Goal: Transaction & Acquisition: Book appointment/travel/reservation

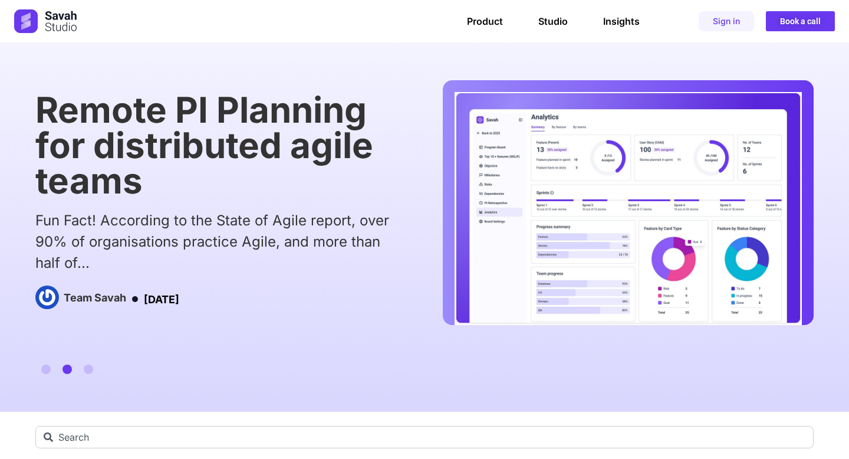
click at [243, 127] on h1 "Remote PI Planning for distributed agile teams" at bounding box center [220, 145] width 370 height 106
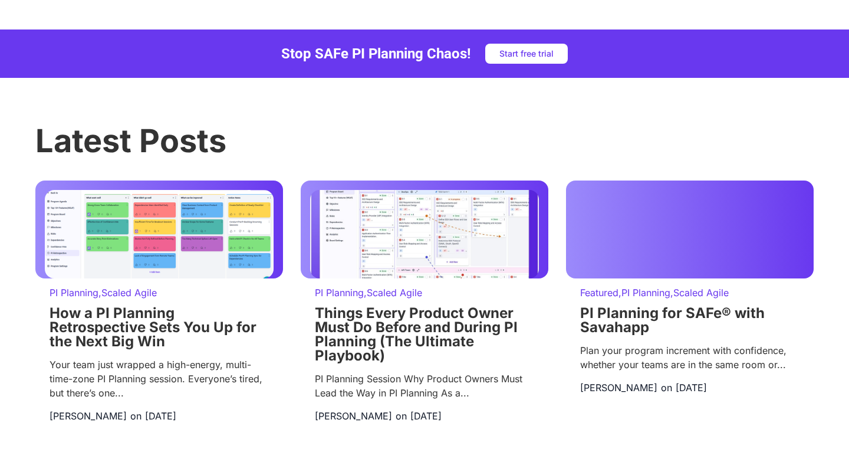
scroll to position [1449, 0]
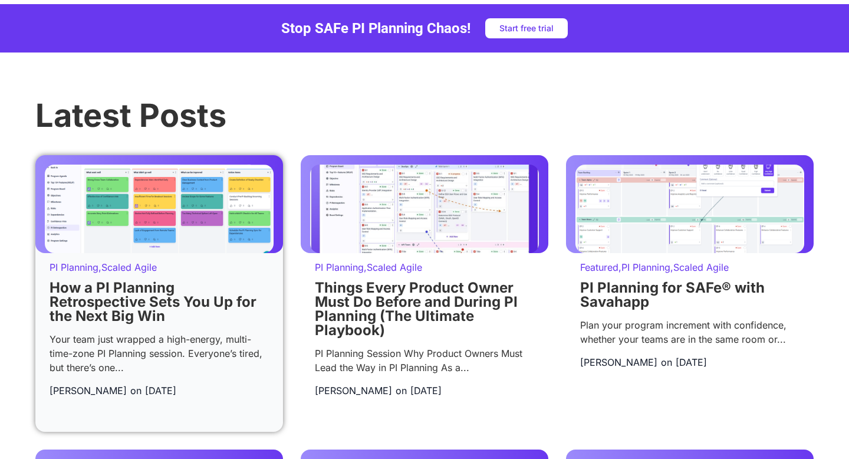
click at [121, 319] on link "How a PI Planning Retrospective Sets You Up for the Next Big Win" at bounding box center [153, 301] width 207 height 45
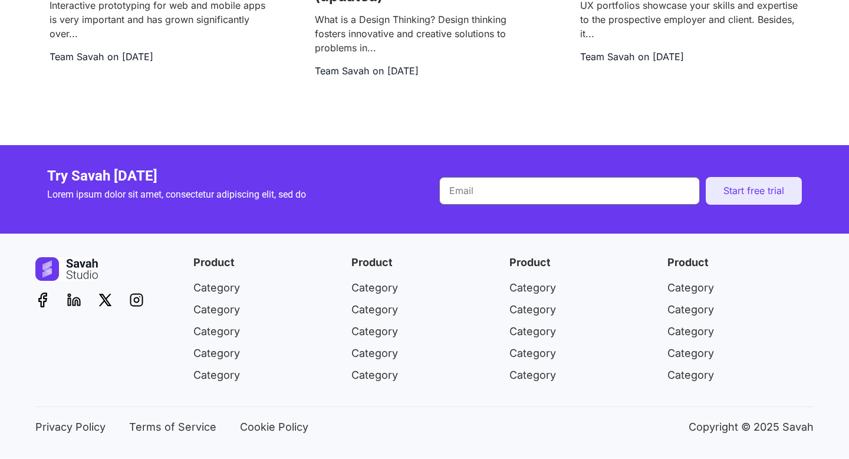
scroll to position [3159, 0]
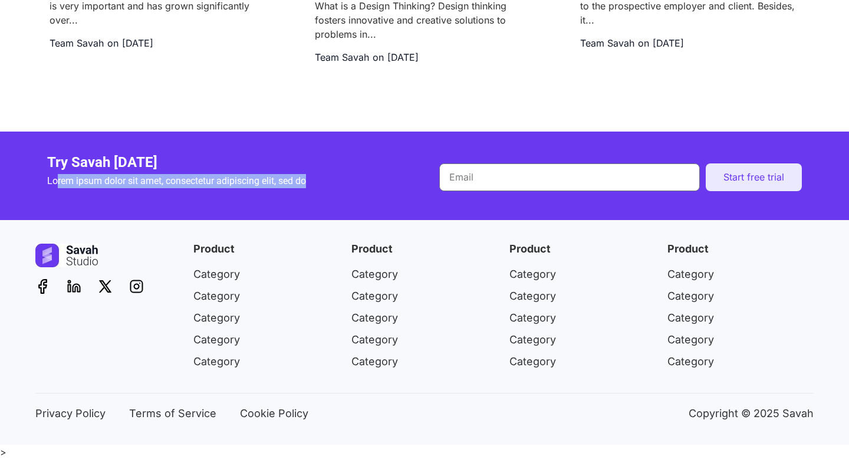
drag, startPoint x: 58, startPoint y: 193, endPoint x: 302, endPoint y: 206, distance: 244.4
click at [302, 196] on div "Lorem ipsum dolor sit amet, consectetur adipiscing elit, sed do" at bounding box center [228, 185] width 363 height 22
click at [274, 188] on p "Lorem ipsum dolor sit amet, consectetur adipiscing elit, sed do" at bounding box center [228, 181] width 363 height 14
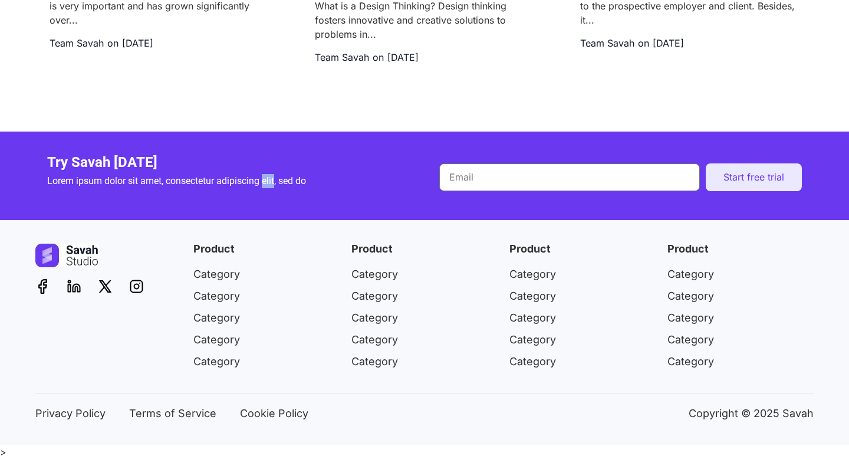
click at [274, 188] on p "Lorem ipsum dolor sit amet, consectetur adipiscing elit, sed do" at bounding box center [228, 181] width 363 height 14
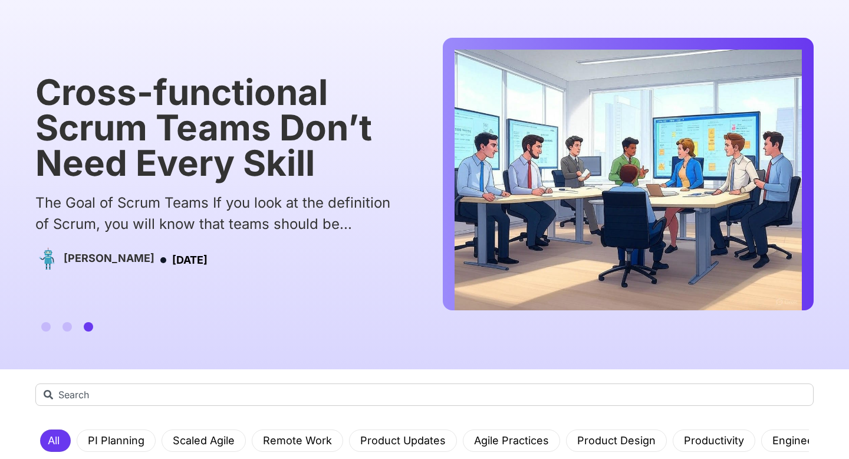
scroll to position [0, 0]
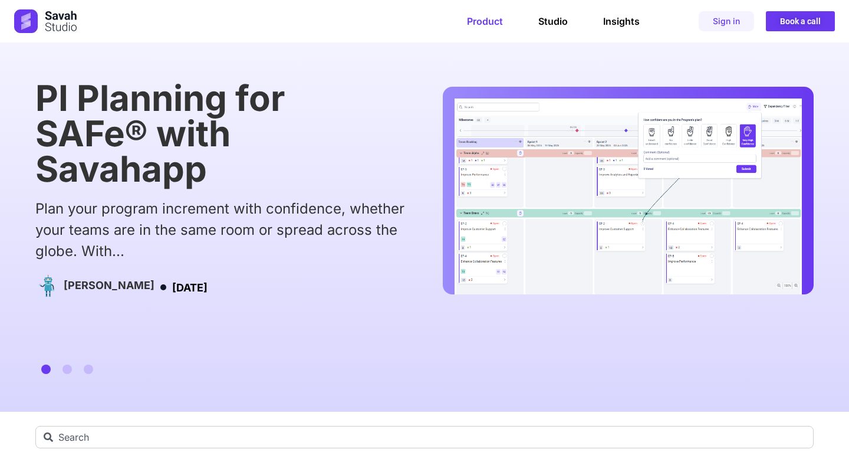
click at [484, 22] on link "Product" at bounding box center [485, 21] width 36 height 12
click at [542, 24] on link "Studio" at bounding box center [552, 21] width 29 height 12
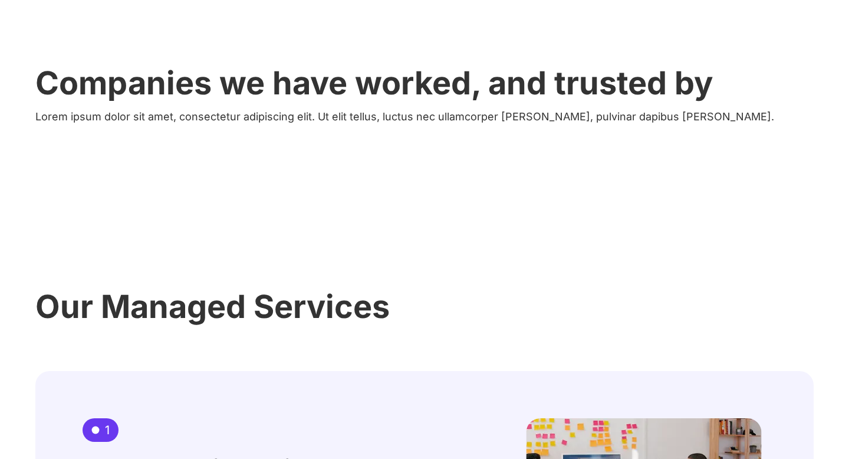
scroll to position [432, 0]
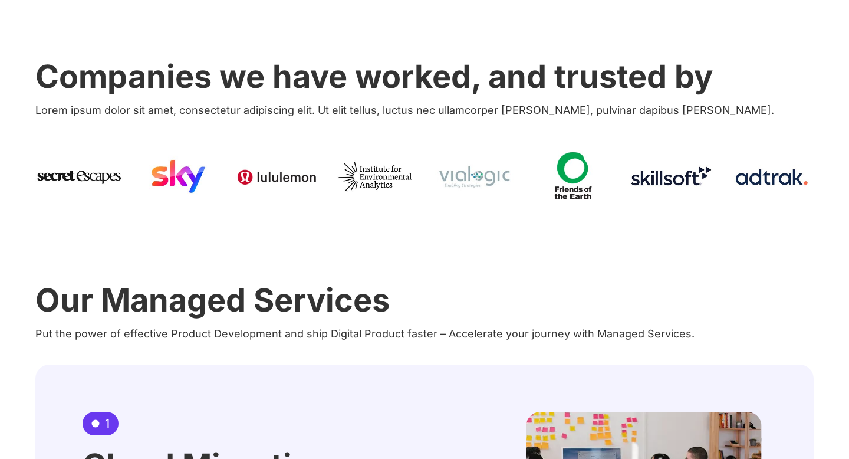
click at [518, 113] on p "Lorem ipsum dolor sit amet, consectetur adipiscing elit. Ut elit tellus, luctus…" at bounding box center [424, 110] width 778 height 16
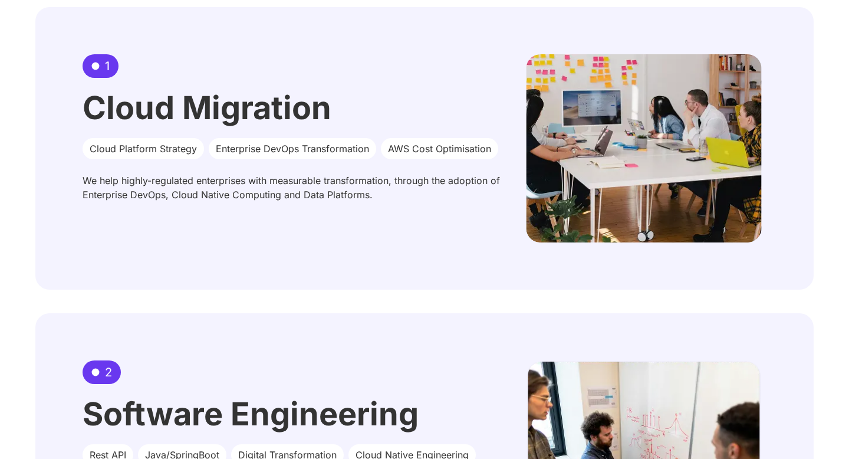
scroll to position [824, 0]
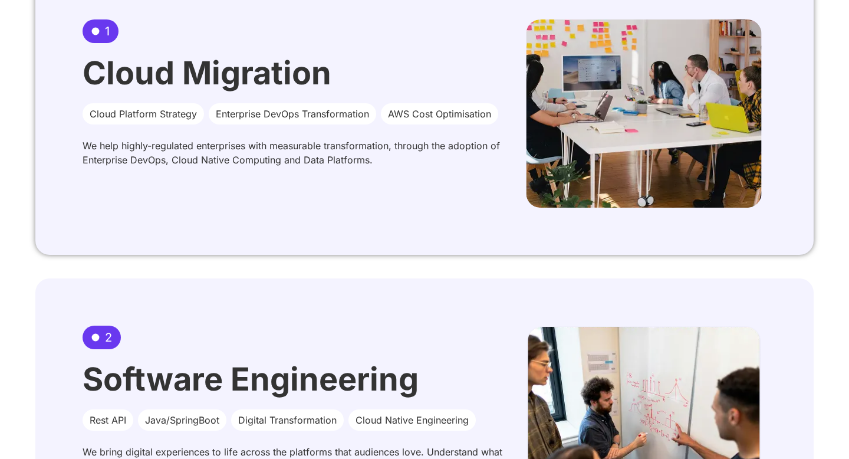
click at [97, 32] on circle at bounding box center [96, 31] width 8 height 8
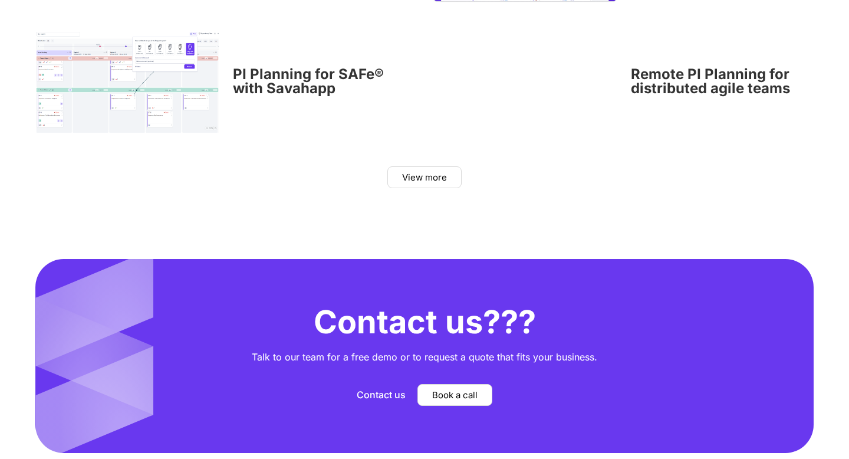
scroll to position [4114, 0]
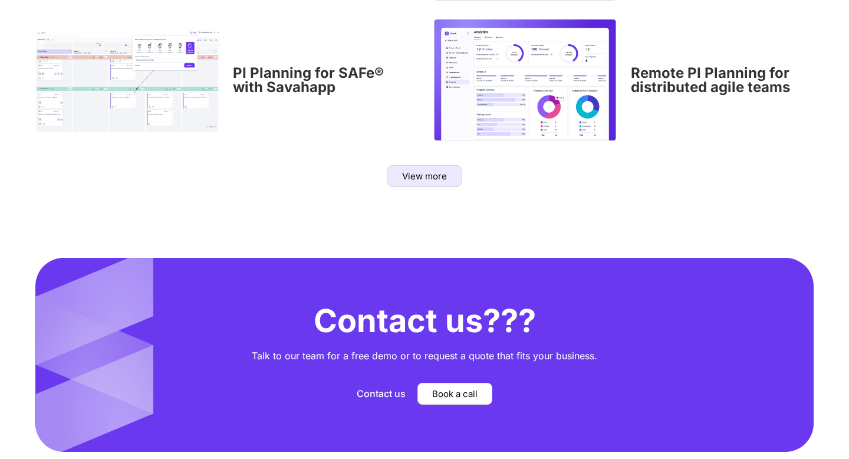
click at [432, 179] on span "View more" at bounding box center [424, 176] width 45 height 9
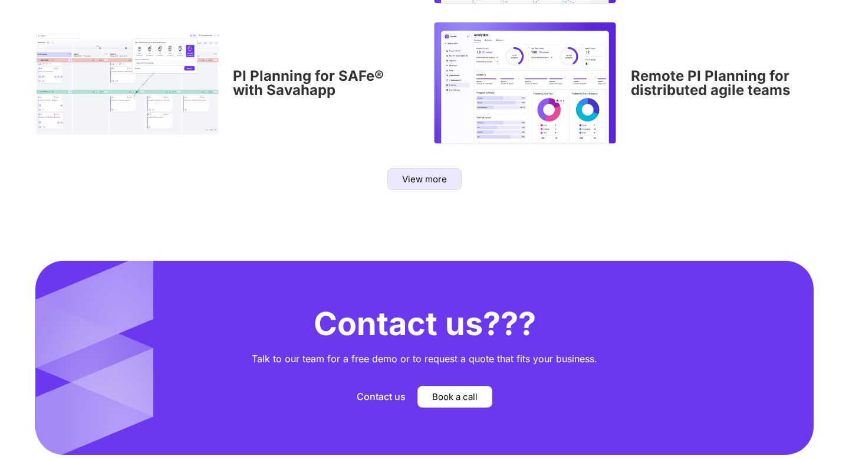
click at [430, 184] on link "View more" at bounding box center [424, 179] width 74 height 22
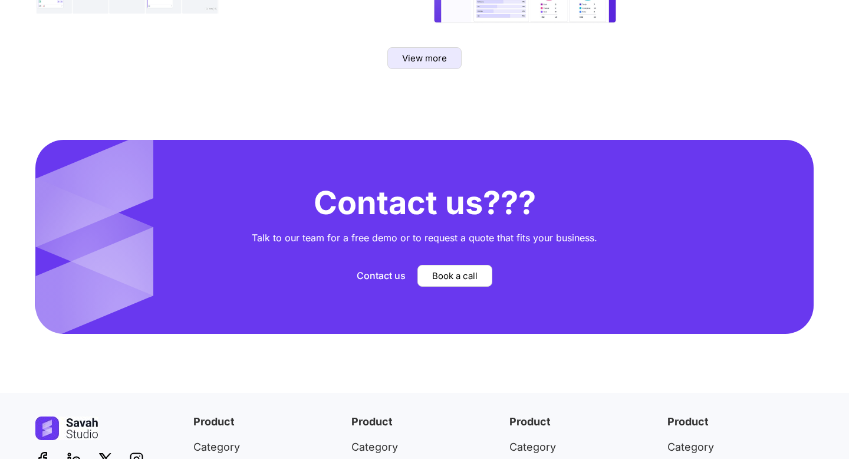
scroll to position [4233, 0]
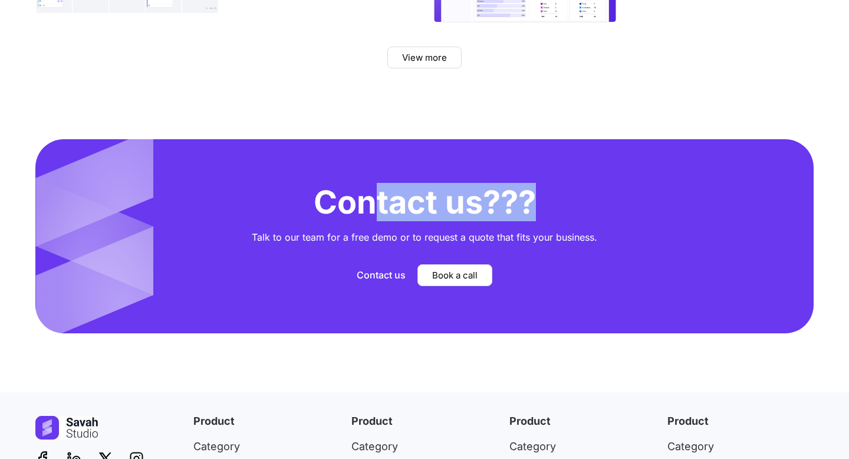
drag, startPoint x: 547, startPoint y: 214, endPoint x: 351, endPoint y: 219, distance: 195.8
click at [353, 218] on h2 "Contact us???" at bounding box center [424, 202] width 755 height 32
click at [351, 218] on h2 "Contact us???" at bounding box center [424, 202] width 755 height 32
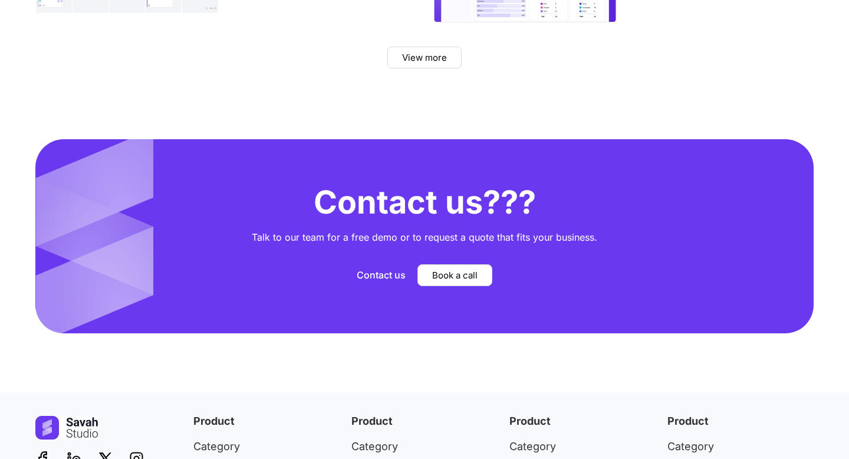
click at [351, 218] on h2 "Contact us???" at bounding box center [424, 202] width 755 height 32
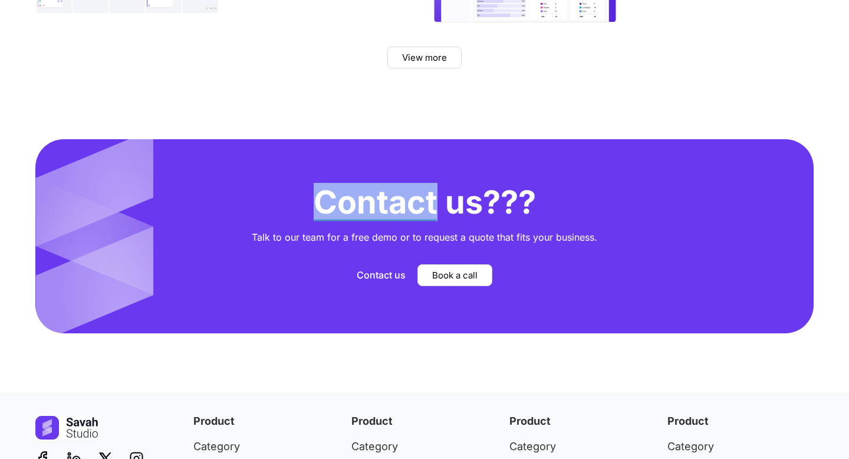
click at [351, 218] on h2 "Contact us???" at bounding box center [424, 202] width 755 height 32
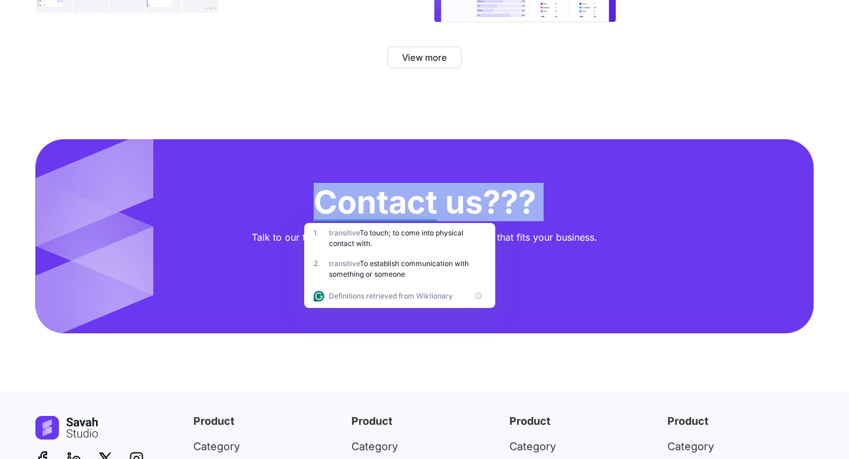
click at [342, 198] on h2 "Contact us???" at bounding box center [424, 202] width 755 height 32
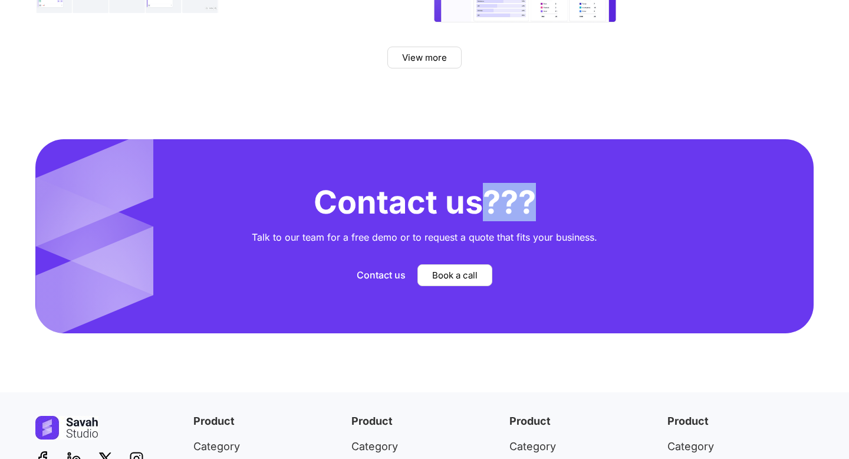
drag, startPoint x: 581, startPoint y: 199, endPoint x: 488, endPoint y: 193, distance: 93.3
click at [488, 194] on h2 "Contact us???" at bounding box center [424, 202] width 755 height 32
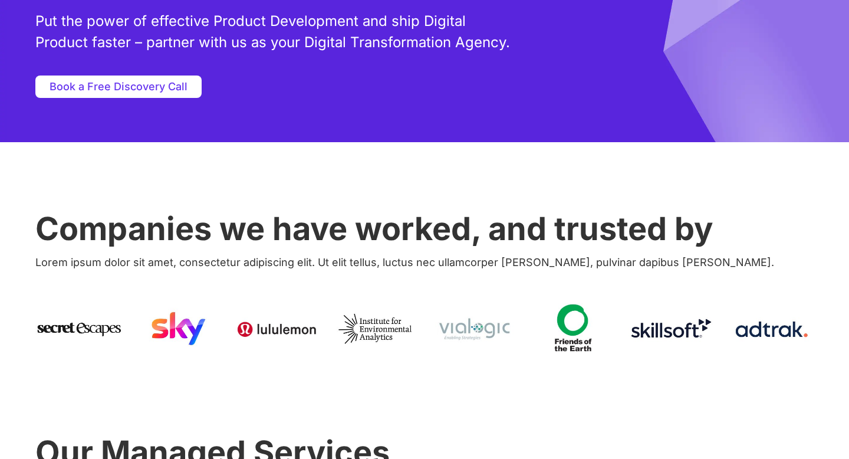
scroll to position [0, 0]
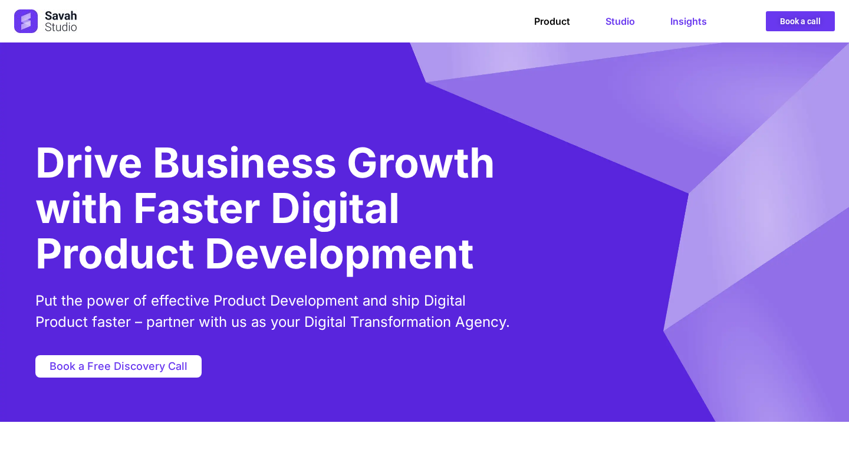
click at [687, 24] on link "Insights" at bounding box center [688, 21] width 37 height 12
click at [689, 20] on link "Insights" at bounding box center [688, 21] width 37 height 12
click at [692, 23] on link "Insights" at bounding box center [688, 21] width 37 height 12
click at [695, 25] on link "Insights" at bounding box center [688, 21] width 37 height 12
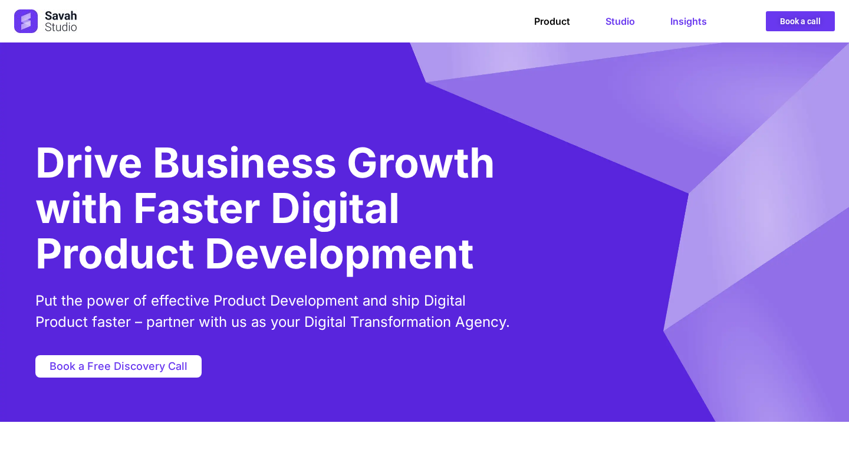
click at [689, 23] on link "Insights" at bounding box center [688, 21] width 37 height 12
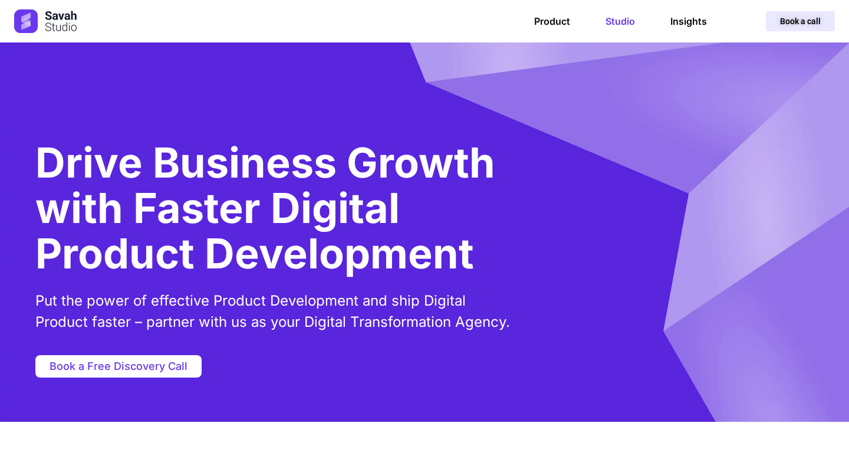
click at [798, 28] on link "Book a call" at bounding box center [800, 21] width 69 height 20
click at [742, 139] on div "Drive Business Growth with Faster Digital Product Development Put the power of …" at bounding box center [424, 231] width 778 height 379
click at [802, 27] on link "Book a call" at bounding box center [800, 21] width 69 height 20
click at [693, 252] on div "Drive Business Growth with Faster Digital Product Development Put the power of …" at bounding box center [424, 231] width 778 height 379
click at [789, 24] on span "Book a call" at bounding box center [800, 21] width 41 height 8
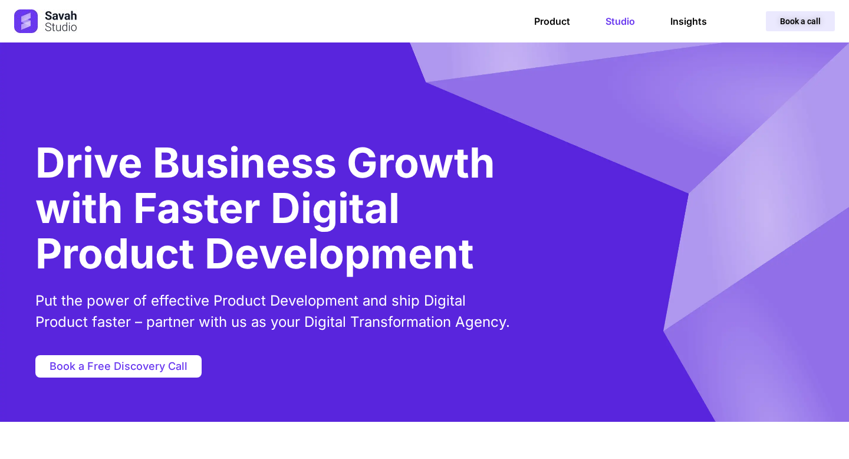
click at [789, 24] on span "Book a call" at bounding box center [800, 21] width 41 height 8
click at [740, 166] on div "Drive Business Growth with Faster Digital Product Development Put the power of …" at bounding box center [424, 231] width 778 height 379
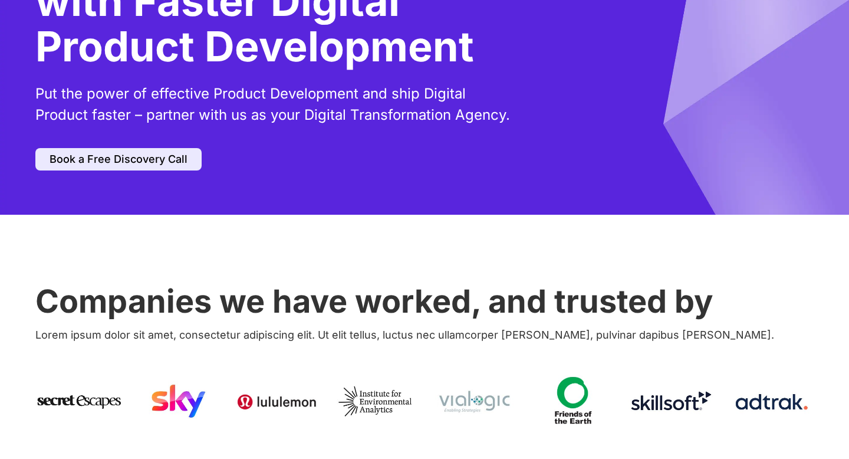
click at [108, 157] on span "Book a Free Discovery Call" at bounding box center [119, 159] width 138 height 11
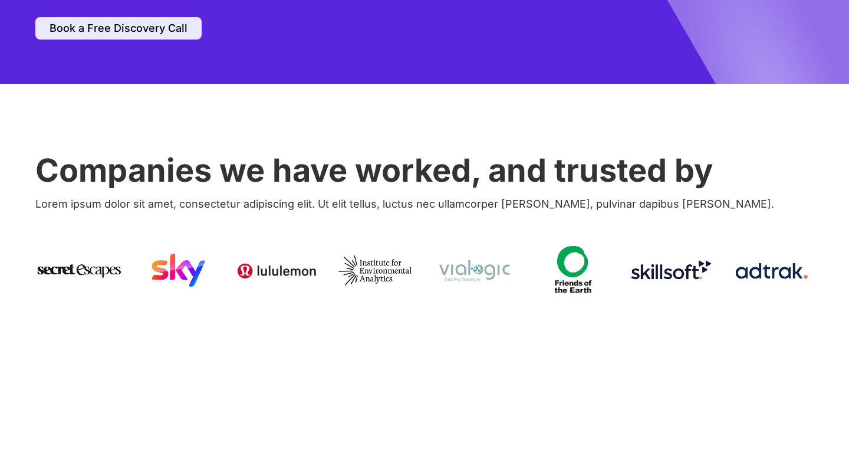
scroll to position [342, 0]
